Goal: Book appointment/travel/reservation

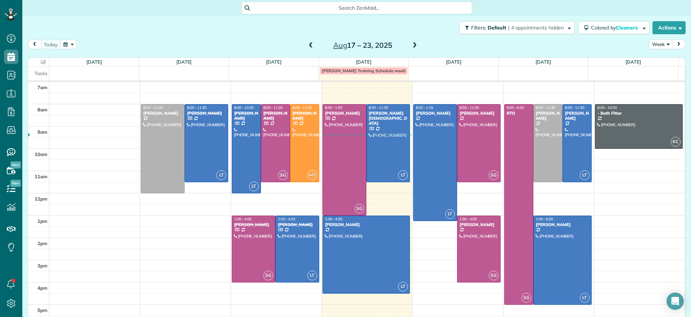
scroll to position [3, 3]
click at [412, 47] on span at bounding box center [415, 45] width 8 height 6
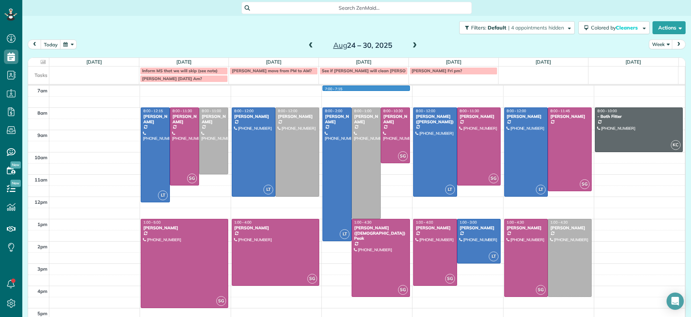
click at [390, 90] on div "7am 8am 9am 10am 11am 12pm 1pm 2pm 3pm 4pm 5pm LT 8:00 - 12:15 [PERSON_NAME] [P…" at bounding box center [356, 208] width 657 height 245
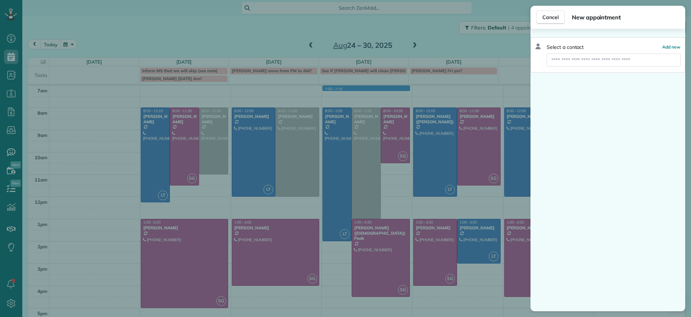
click at [487, 45] on div "Cancel New appointment Select a contact Add new" at bounding box center [345, 158] width 691 height 317
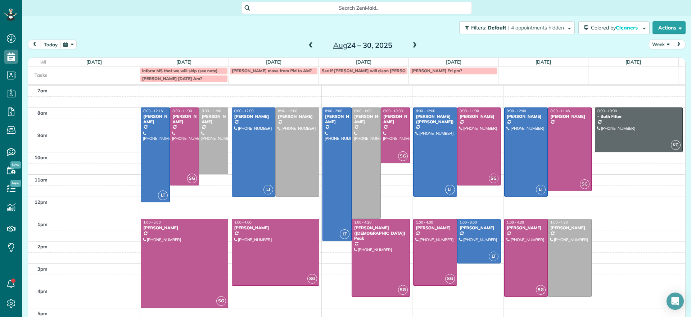
click at [360, 93] on div "7am 8am 9am 10am 11am 12pm 1pm 2pm 3pm 4pm 5pm LT 8:00 - 12:15 [PERSON_NAME] [P…" at bounding box center [356, 208] width 657 height 245
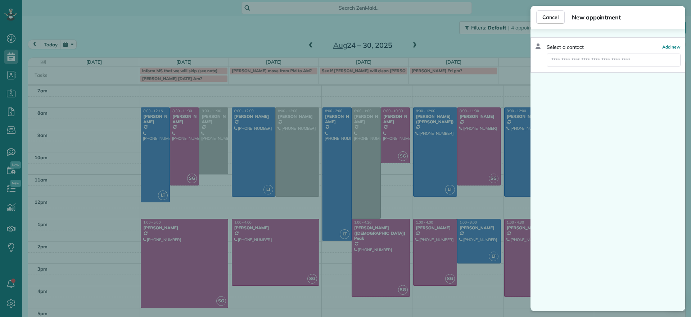
click at [436, 38] on div "Cancel New appointment Select a contact Add new" at bounding box center [345, 158] width 691 height 317
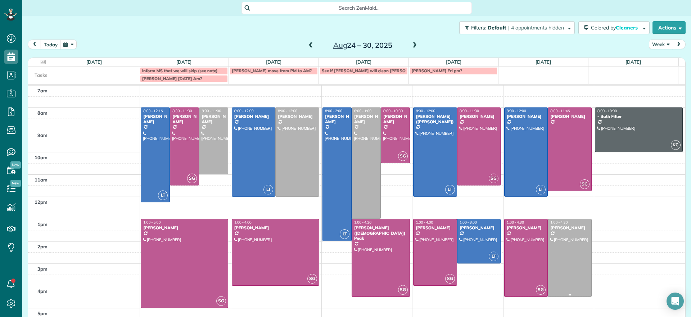
click at [579, 224] on div at bounding box center [569, 258] width 43 height 77
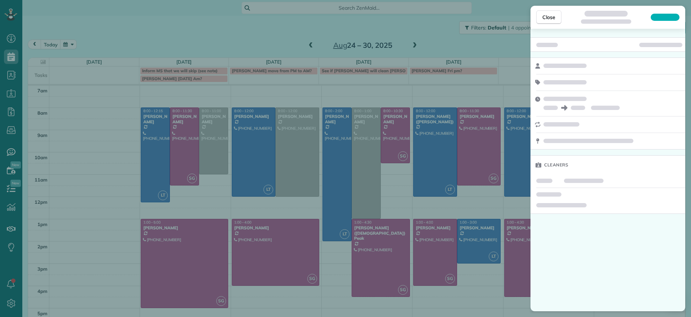
click at [430, 28] on div "Close Cleaners" at bounding box center [345, 158] width 691 height 317
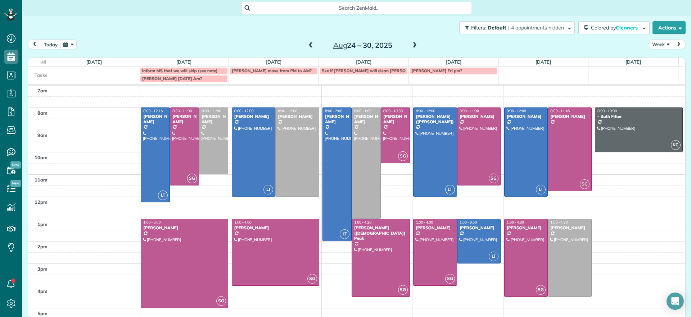
click at [310, 45] on span at bounding box center [311, 45] width 8 height 6
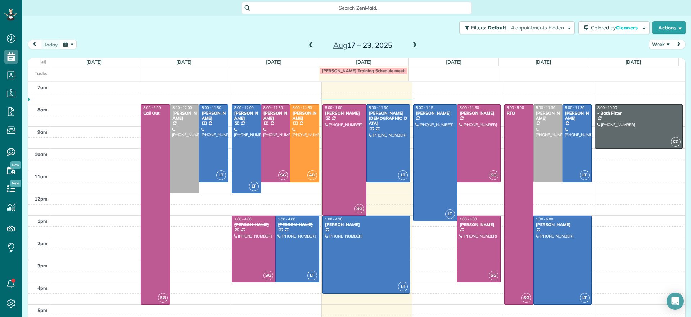
click at [411, 44] on span at bounding box center [415, 45] width 8 height 6
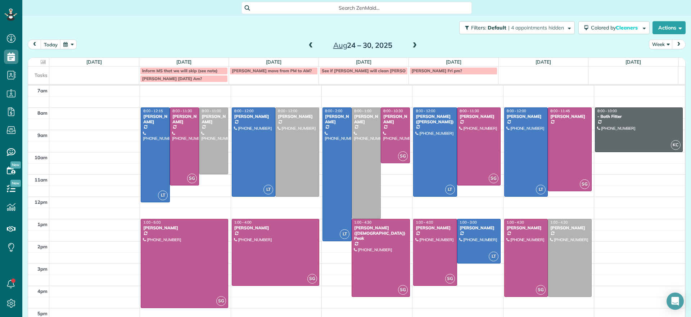
click at [414, 46] on span at bounding box center [415, 45] width 8 height 6
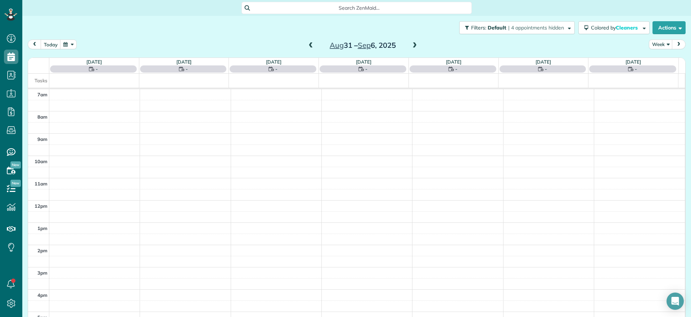
click at [414, 46] on span at bounding box center [415, 45] width 8 height 6
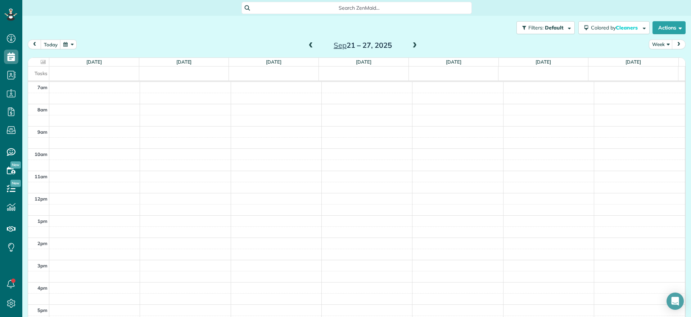
click at [414, 46] on span at bounding box center [415, 45] width 8 height 6
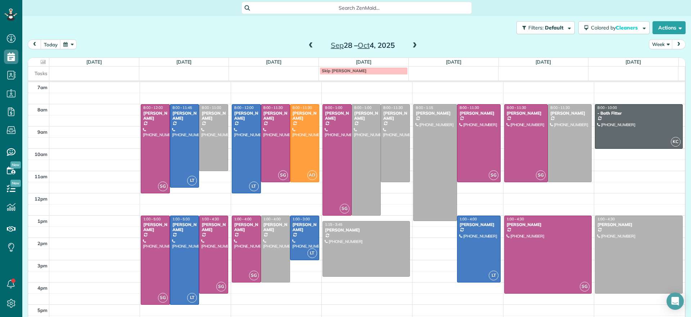
click at [414, 46] on span at bounding box center [415, 45] width 8 height 6
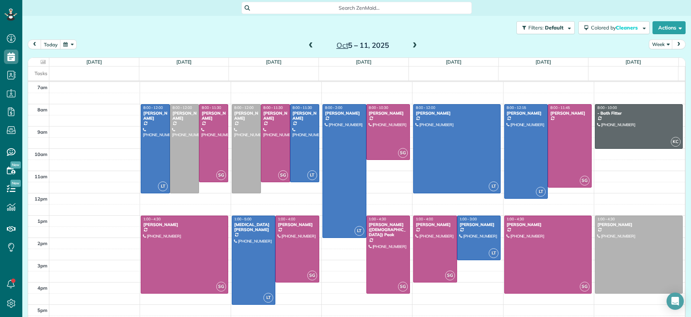
click at [411, 47] on span at bounding box center [415, 45] width 8 height 6
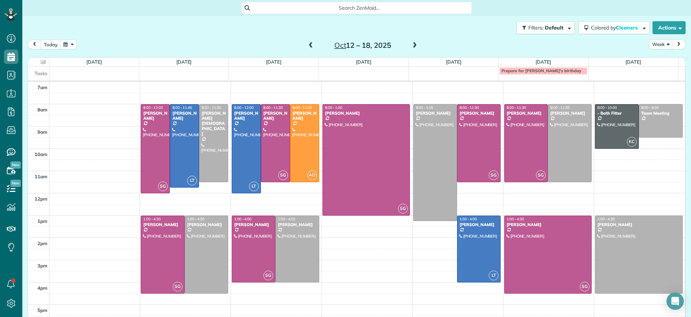
click at [308, 42] on span at bounding box center [311, 45] width 8 height 6
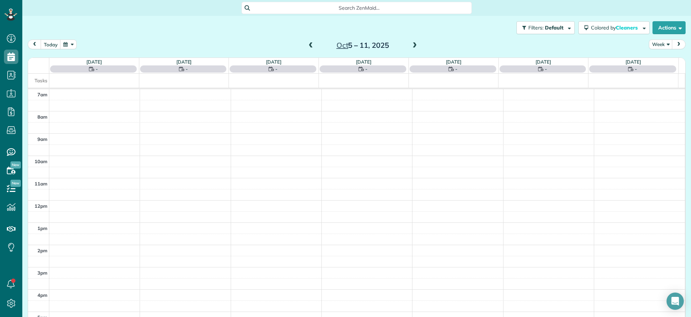
click at [308, 42] on span at bounding box center [311, 45] width 8 height 6
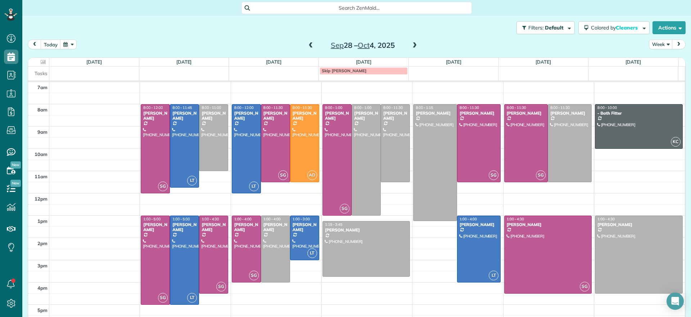
click at [308, 42] on span at bounding box center [311, 45] width 8 height 6
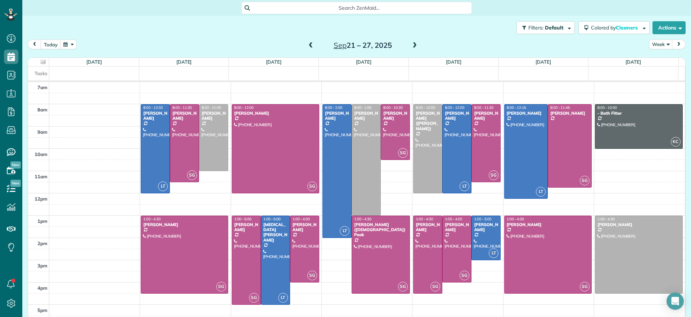
click at [308, 42] on span at bounding box center [311, 45] width 8 height 6
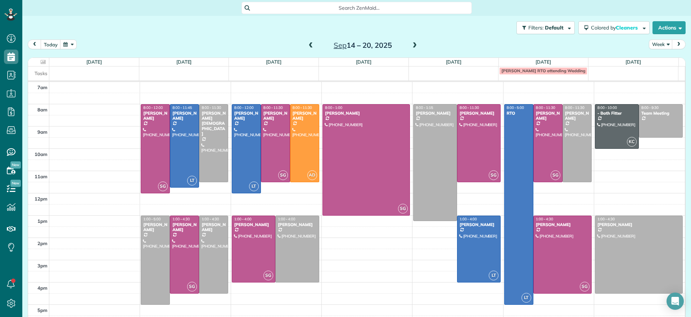
click at [411, 45] on span at bounding box center [415, 45] width 8 height 6
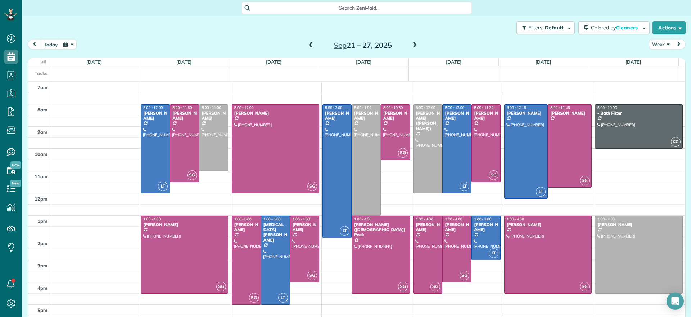
click at [307, 46] on span at bounding box center [311, 45] width 8 height 6
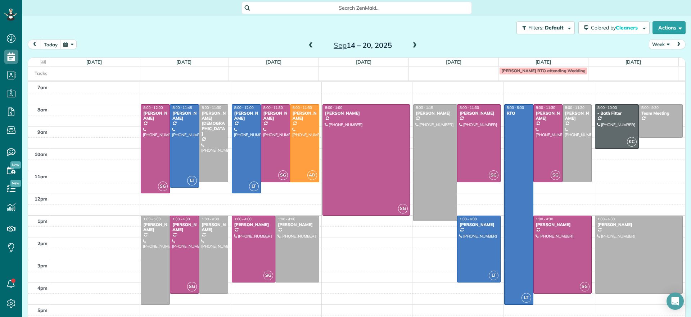
click at [307, 46] on span at bounding box center [311, 45] width 8 height 6
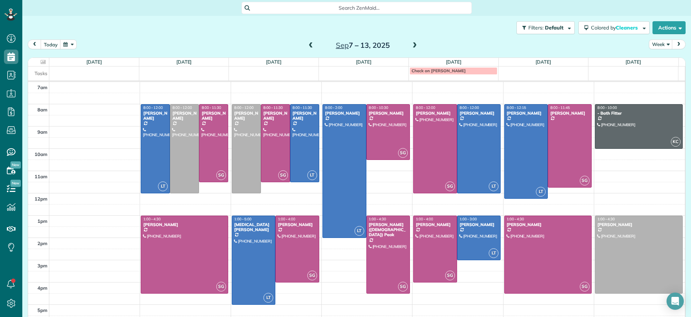
click at [307, 43] on span at bounding box center [311, 45] width 8 height 6
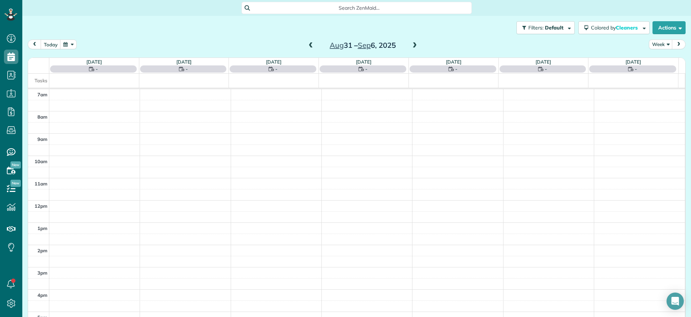
click at [307, 45] on span at bounding box center [311, 45] width 8 height 6
